Goal: Task Accomplishment & Management: Manage account settings

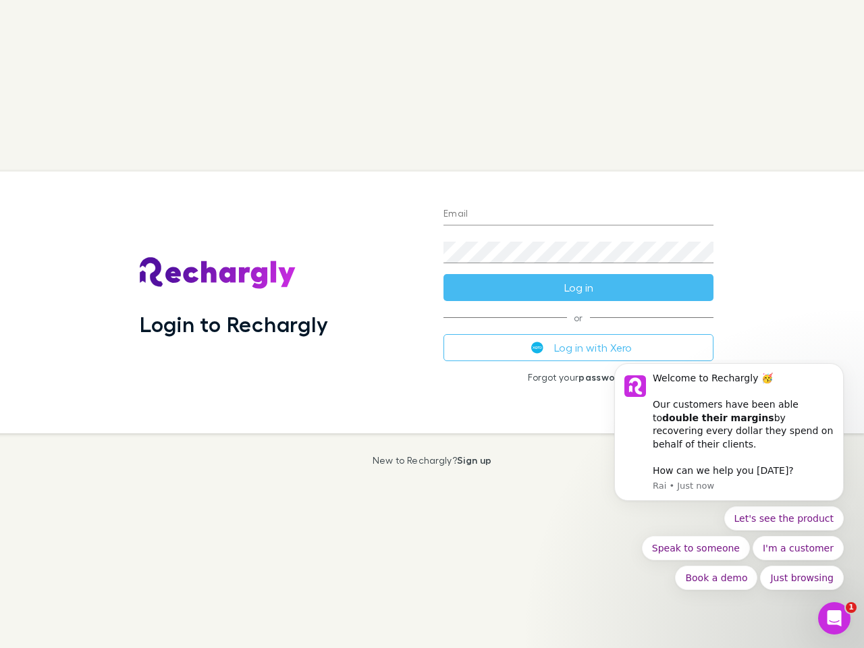
click at [432, 324] on div "Login to Rechargly" at bounding box center [281, 302] width 304 height 262
click at [579, 215] on input "Email" at bounding box center [579, 215] width 270 height 22
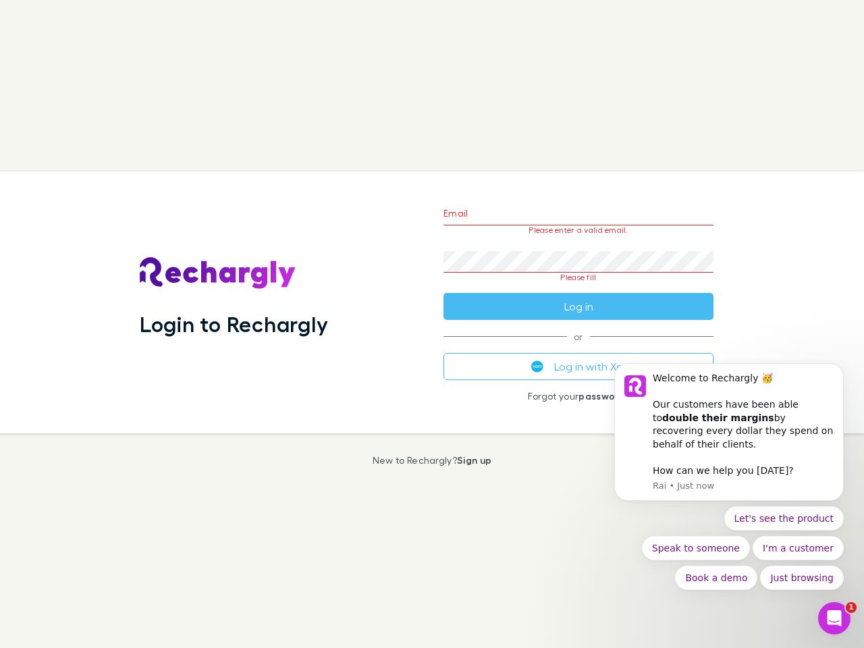
click at [579, 288] on form "Email Please enter a valid email. Password Please fill Log in" at bounding box center [579, 256] width 270 height 127
click at [579, 348] on div "Email Please enter a valid email. Password Please fill Log in or Log in with Xe…" at bounding box center [579, 302] width 292 height 262
click at [729, 439] on div "Welcome to Rechargly 🥳 ​ Our customers have been able to double their margins b…" at bounding box center [743, 412] width 181 height 80
click at [847, 380] on div "Login to Rechargly Email Please enter a valid email. Password Please fill Log i…" at bounding box center [426, 302] width 875 height 262
